Goal: Task Accomplishment & Management: Manage account settings

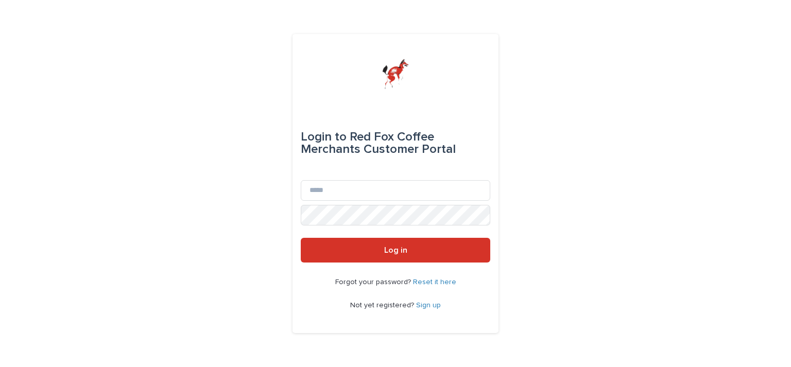
click at [341, 179] on div "Login to Red Fox Coffee Merchants Customer Portal" at bounding box center [396, 143] width 190 height 74
click at [330, 190] on input "Email" at bounding box center [396, 190] width 190 height 21
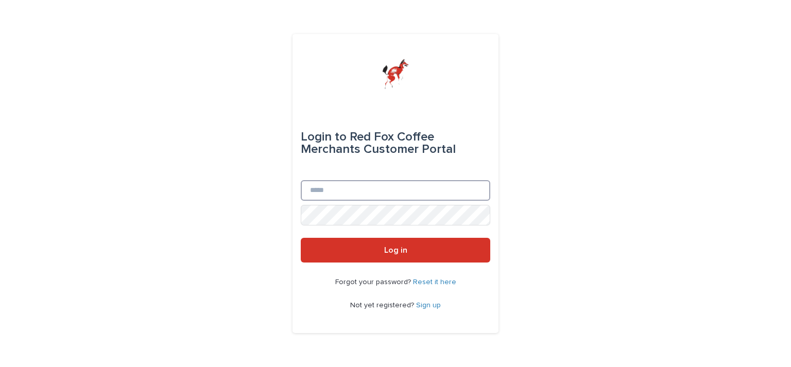
click at [330, 190] on input "Email" at bounding box center [396, 190] width 190 height 21
click at [436, 284] on link "Reset it here" at bounding box center [434, 282] width 43 height 7
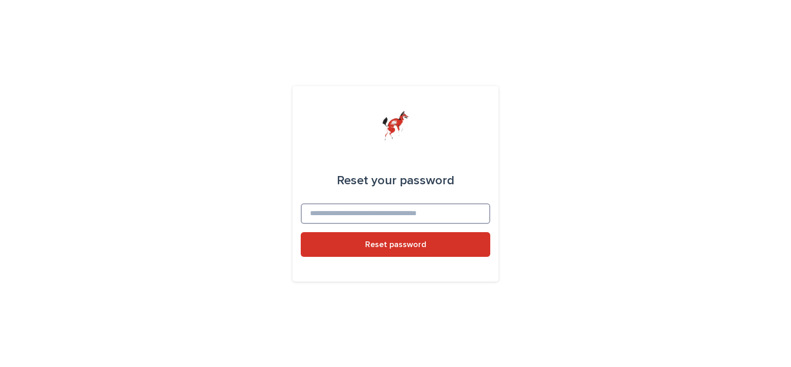
click at [387, 213] on input at bounding box center [396, 214] width 190 height 21
type input "*"
type input "**********"
click at [301, 232] on button "Reset password" at bounding box center [396, 244] width 190 height 25
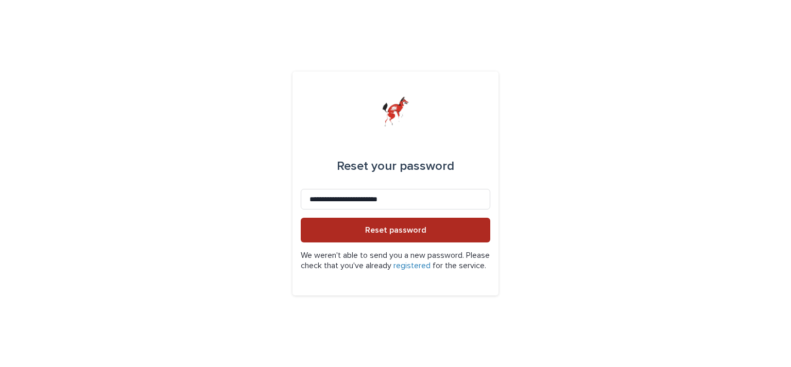
click at [411, 226] on span "Reset password" at bounding box center [395, 230] width 61 height 8
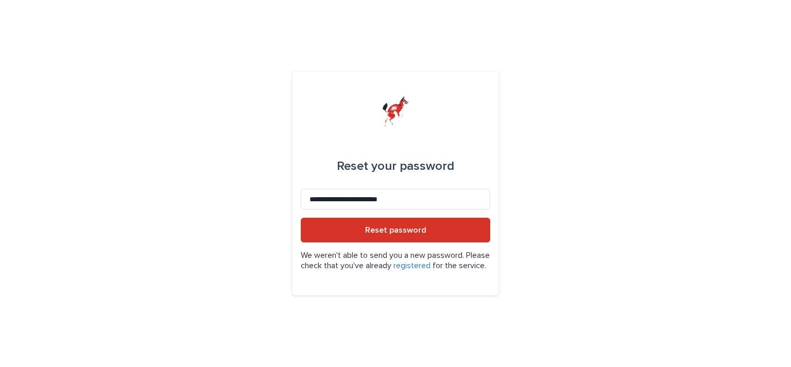
click at [431, 262] on link "registered" at bounding box center [412, 266] width 37 height 8
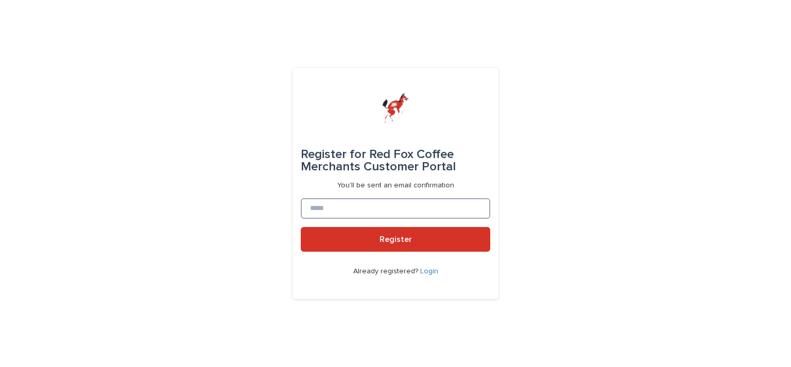
click at [369, 202] on input at bounding box center [396, 208] width 190 height 21
type input "**********"
click at [301, 227] on button "Register" at bounding box center [396, 239] width 190 height 25
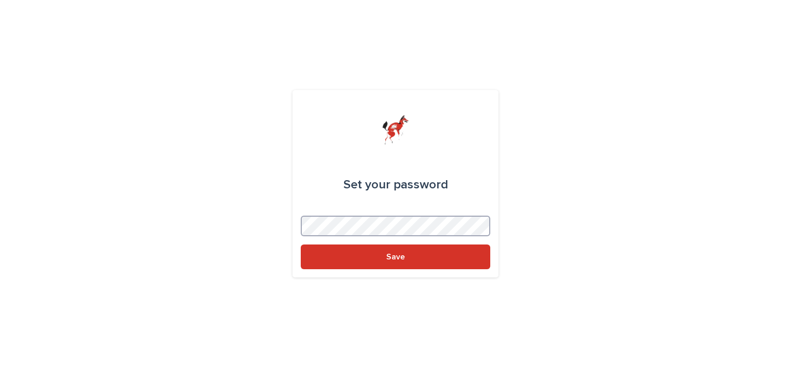
click at [301, 245] on button "Save" at bounding box center [396, 257] width 190 height 25
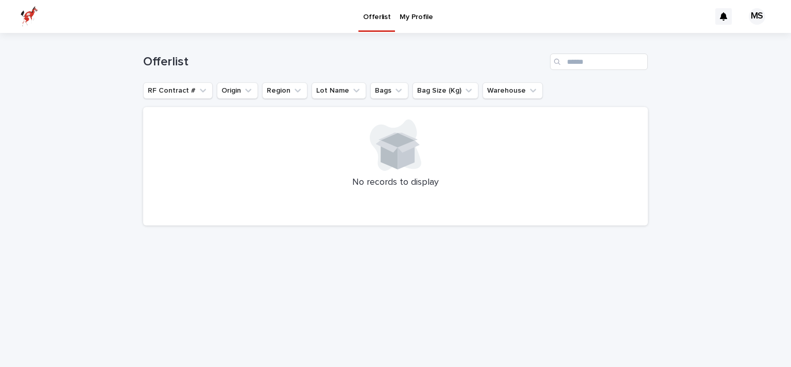
click at [438, 19] on div "Offerlist My Profile" at bounding box center [376, 16] width 667 height 33
click at [419, 20] on p "My Profile" at bounding box center [416, 11] width 33 height 22
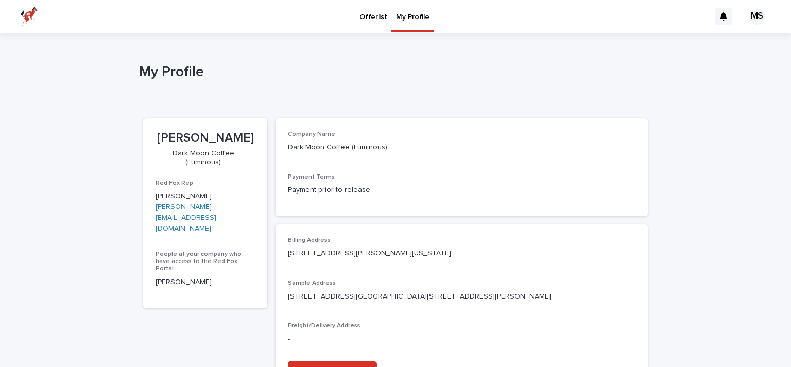
click at [189, 152] on p "Dark Moon Coffee (Luminous)" at bounding box center [203, 158] width 95 height 18
click at [367, 15] on p "Offerlist" at bounding box center [373, 11] width 27 height 22
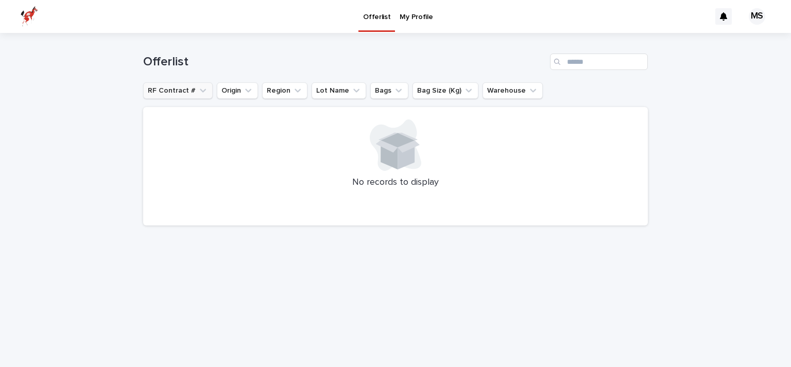
click at [171, 91] on button "RF Contract #" at bounding box center [178, 90] width 70 height 16
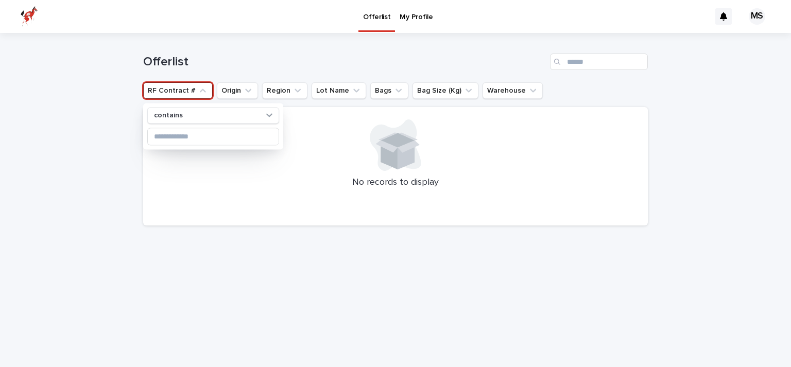
click at [171, 86] on button "RF Contract #" at bounding box center [178, 90] width 70 height 16
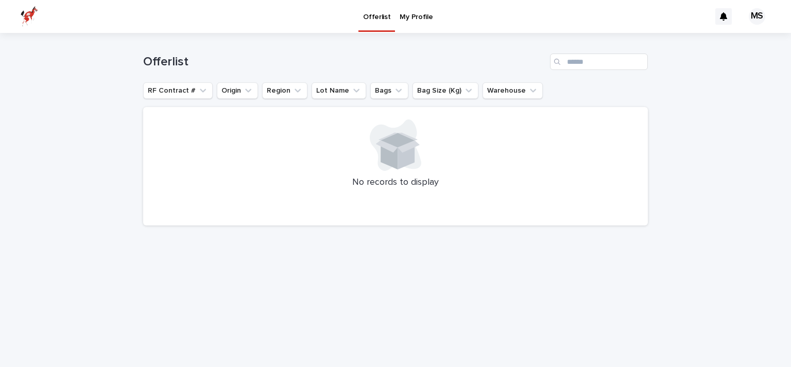
click at [33, 19] on img at bounding box center [30, 16] width 18 height 21
